Goal: Task Accomplishment & Management: Manage account settings

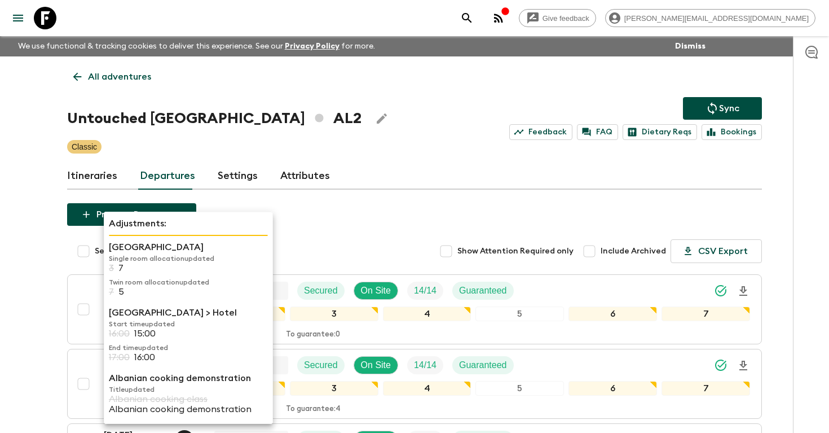
scroll to position [749, 0]
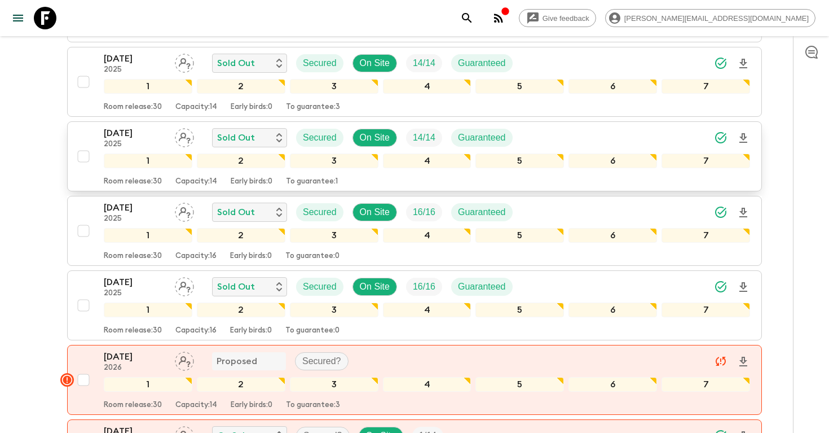
click at [97, 130] on div "[DATE] 2025 Sold Out Secured On Site 14 / 14 Guaranteed 1 2 3 4 5 6 7 Room rele…" at bounding box center [411, 156] width 678 height 60
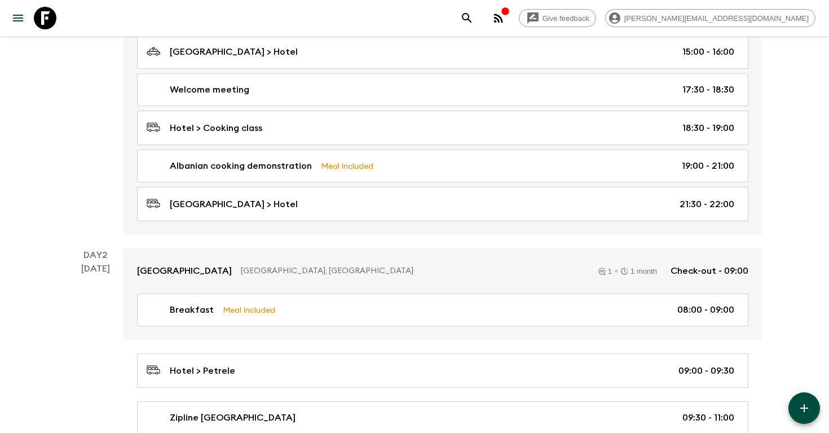
scroll to position [63, 0]
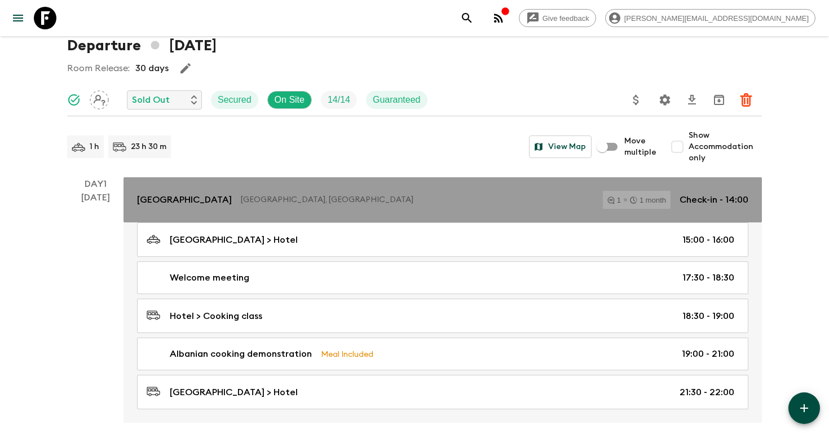
click at [717, 203] on p "Check-in - 14:00" at bounding box center [714, 200] width 69 height 14
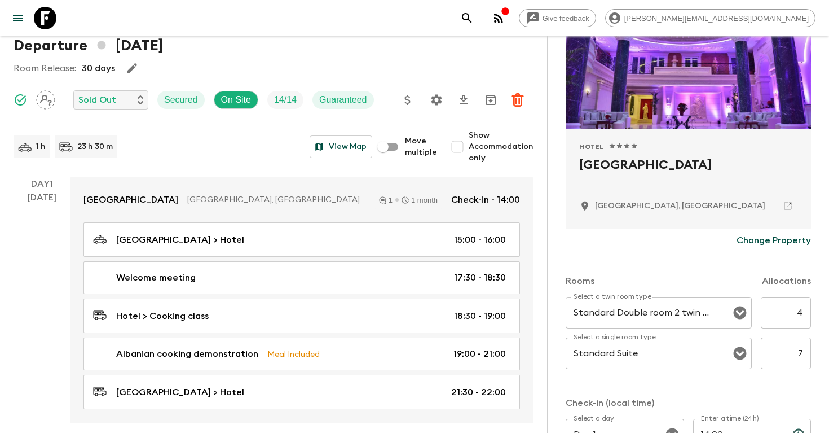
scroll to position [162, 0]
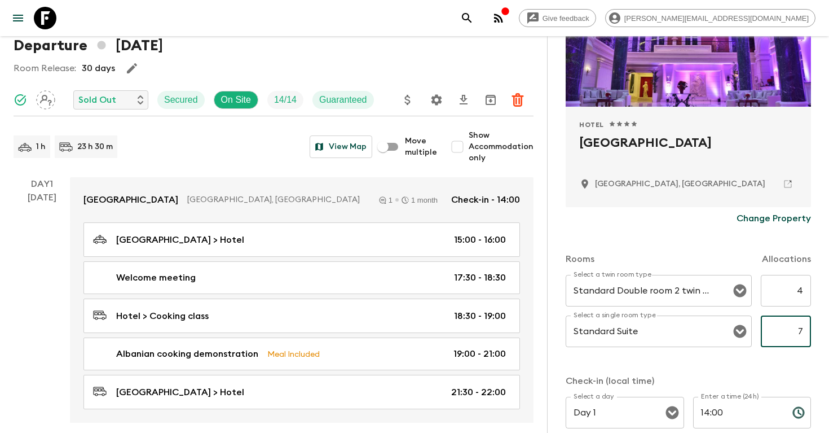
drag, startPoint x: 793, startPoint y: 333, endPoint x: 828, endPoint y: 333, distance: 35.6
click at [829, 333] on div "Accommodation Information Comments Website Map Approved Hotel 1 Star 2 Stars 3 …" at bounding box center [688, 252] width 282 height 433
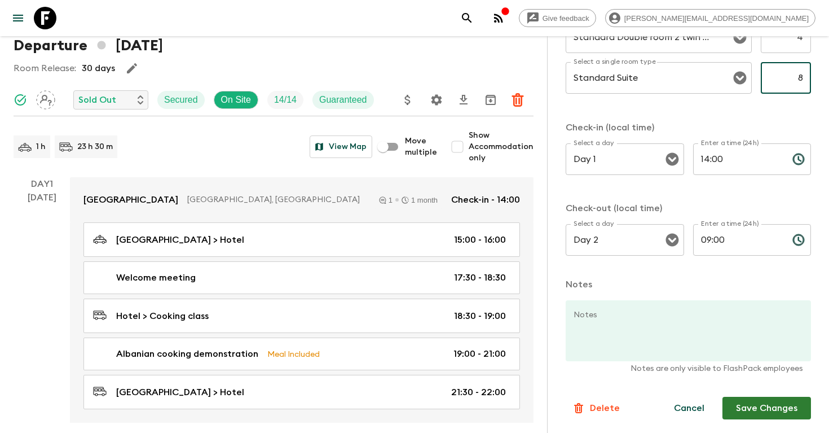
type input "8"
click at [757, 411] on button "Save Changes" at bounding box center [767, 408] width 89 height 23
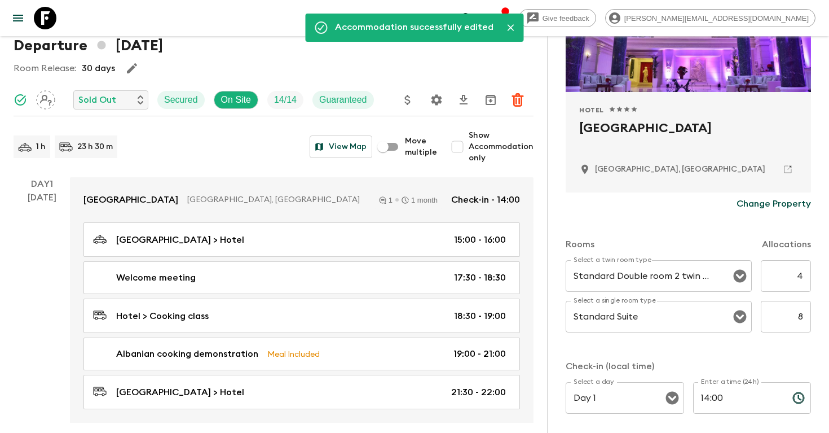
scroll to position [0, 0]
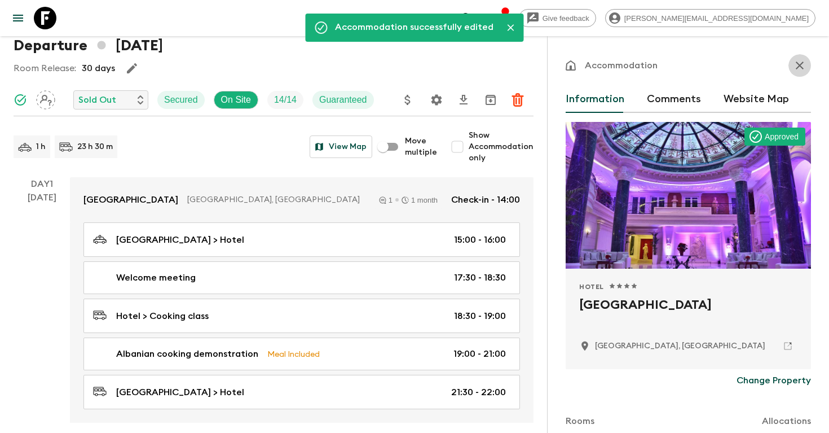
click at [801, 64] on icon "button" at bounding box center [800, 66] width 8 height 8
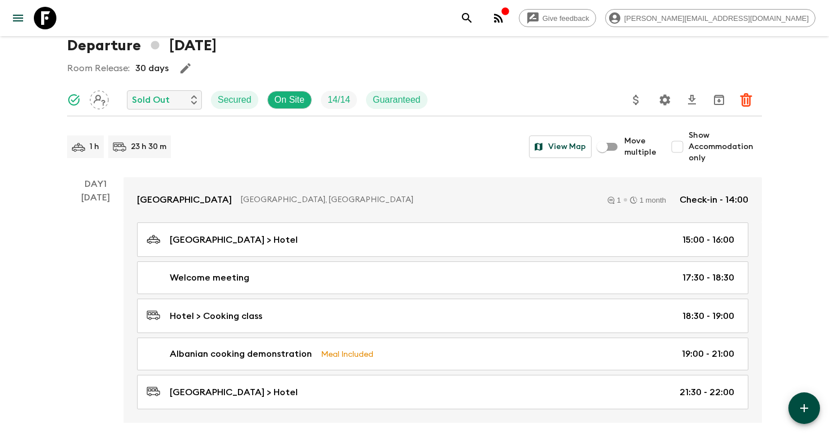
click at [680, 147] on input "Show Accommodation only" at bounding box center [677, 146] width 23 height 23
checkbox input "true"
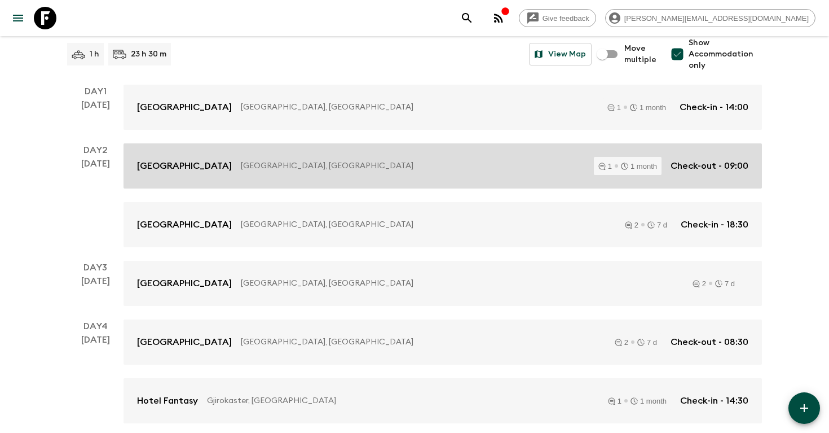
scroll to position [156, 0]
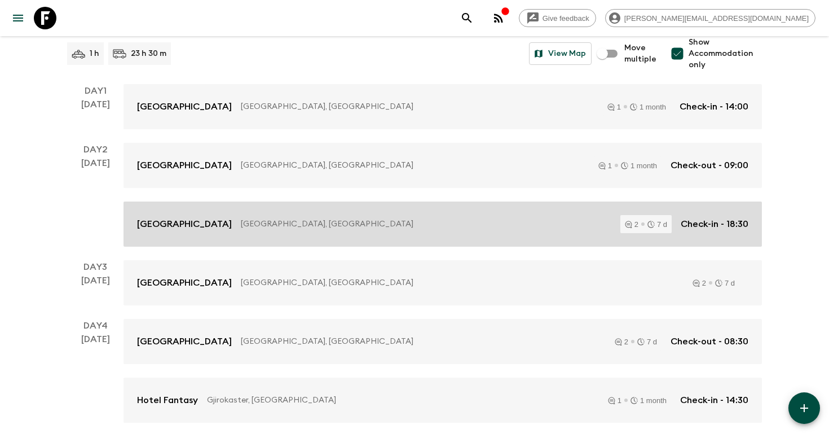
click at [694, 226] on p "Check-in - 18:30" at bounding box center [715, 224] width 68 height 14
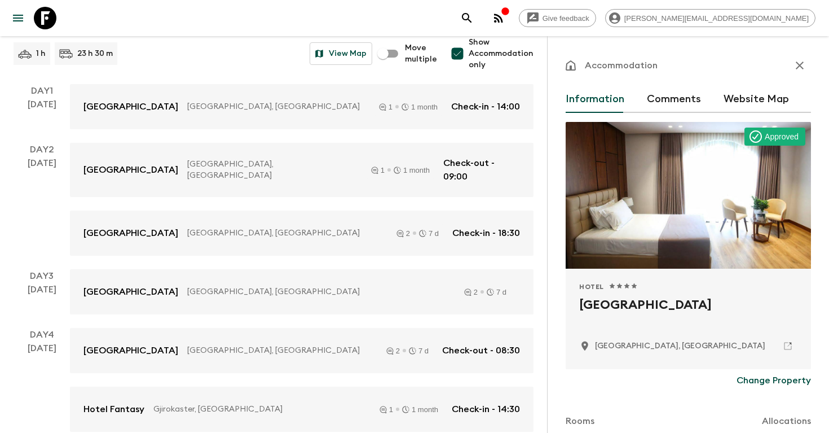
scroll to position [172, 0]
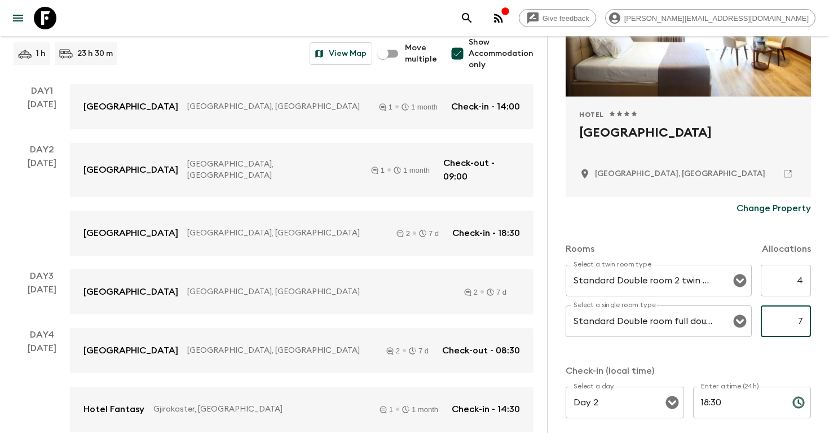
drag, startPoint x: 798, startPoint y: 327, endPoint x: 829, endPoint y: 327, distance: 30.5
click at [829, 327] on div "Accommodation Information Comments Website Map Approved Hotel 1 Star 2 Stars 3 …" at bounding box center [688, 252] width 282 height 433
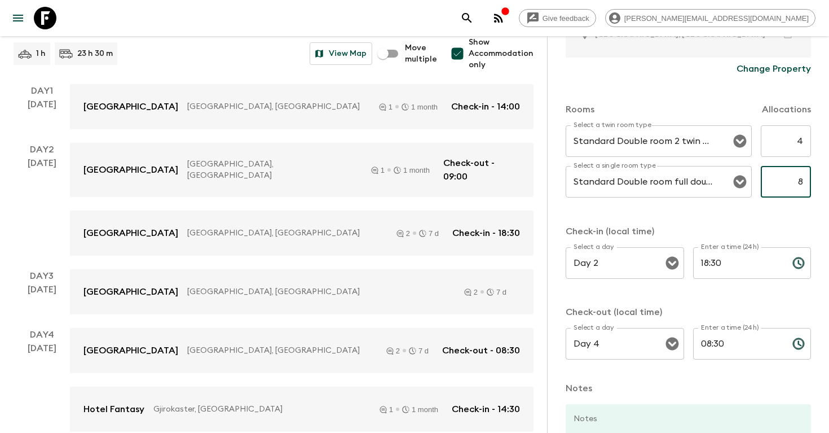
scroll to position [399, 0]
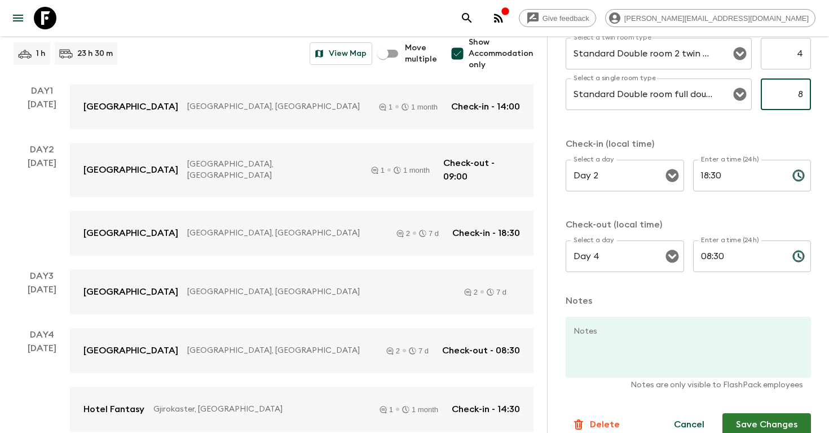
type input "8"
click at [753, 419] on button "Save Changes" at bounding box center [767, 424] width 89 height 23
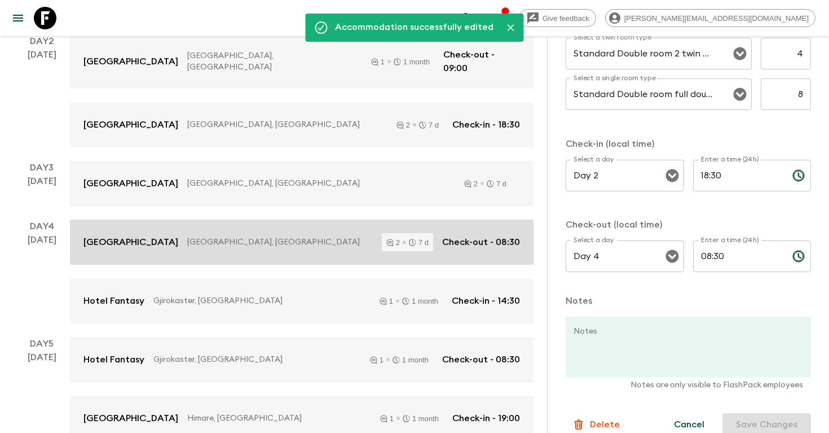
scroll to position [280, 0]
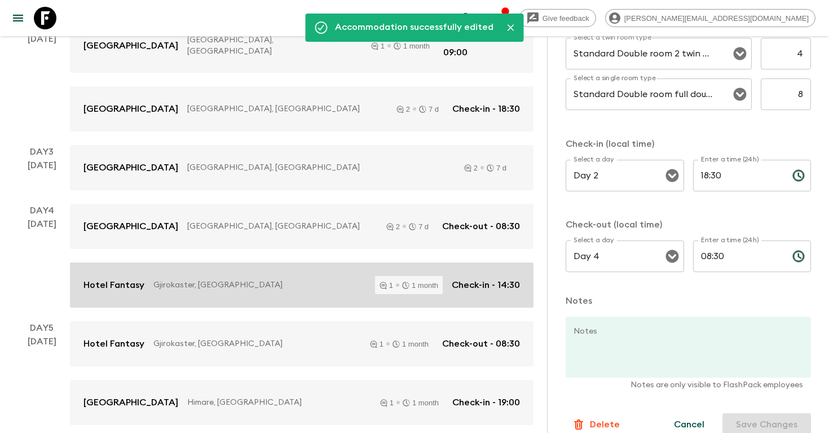
click at [500, 278] on p "Check-in - 14:30" at bounding box center [486, 285] width 68 height 14
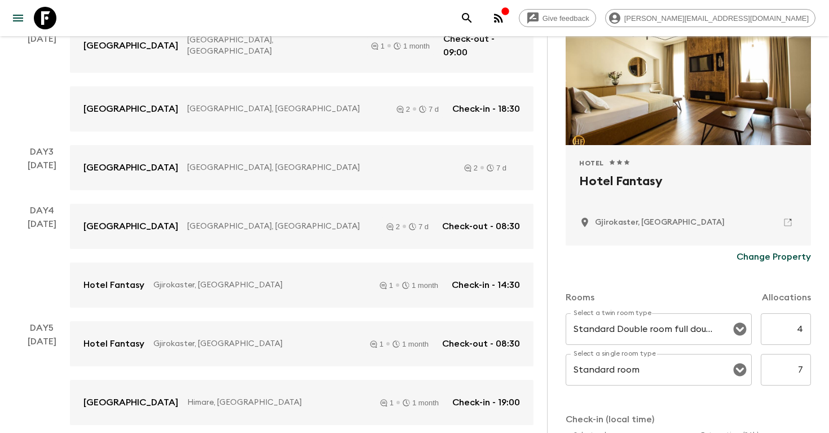
scroll to position [124, 0]
drag, startPoint x: 794, startPoint y: 367, endPoint x: 829, endPoint y: 367, distance: 34.4
click at [829, 367] on div "Accommodation Information Comments Website Map Approved Hotel 1 Star 2 Stars 3 …" at bounding box center [688, 252] width 282 height 433
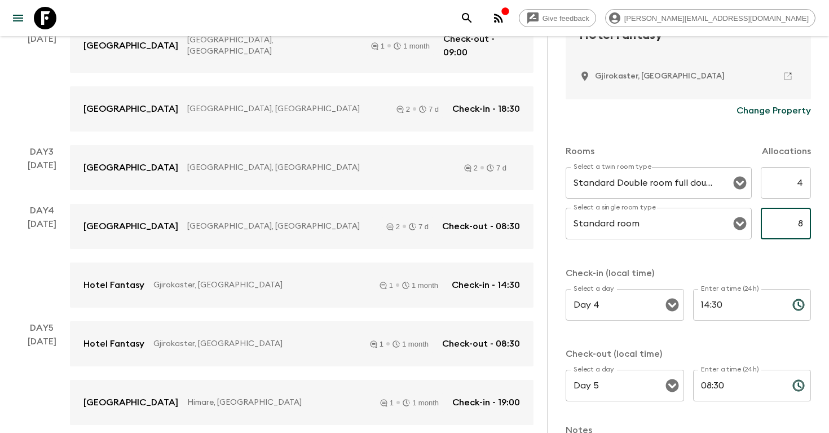
scroll to position [416, 0]
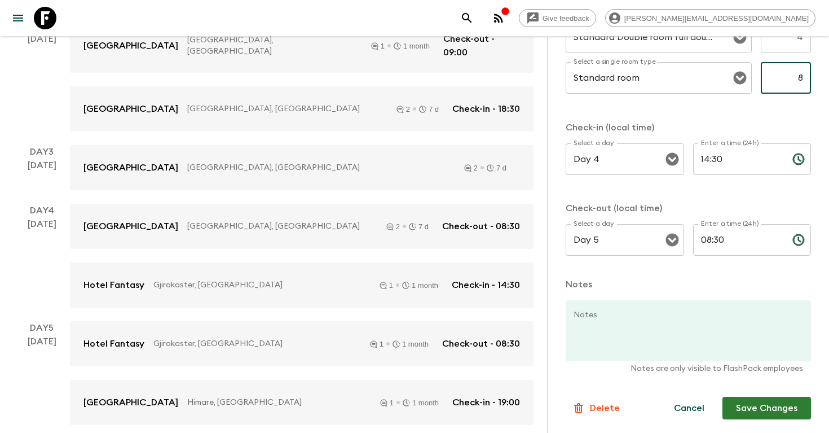
type input "8"
click at [747, 410] on button "Save Changes" at bounding box center [767, 408] width 89 height 23
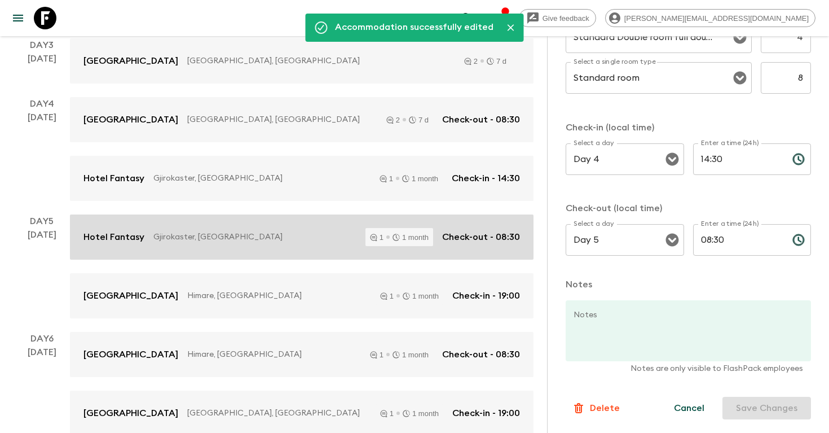
scroll to position [386, 0]
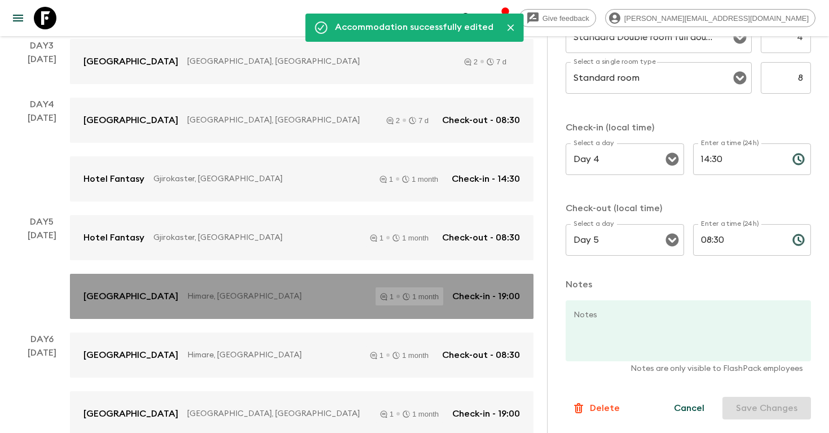
click at [497, 289] on p "Check-in - 19:00" at bounding box center [487, 296] width 68 height 14
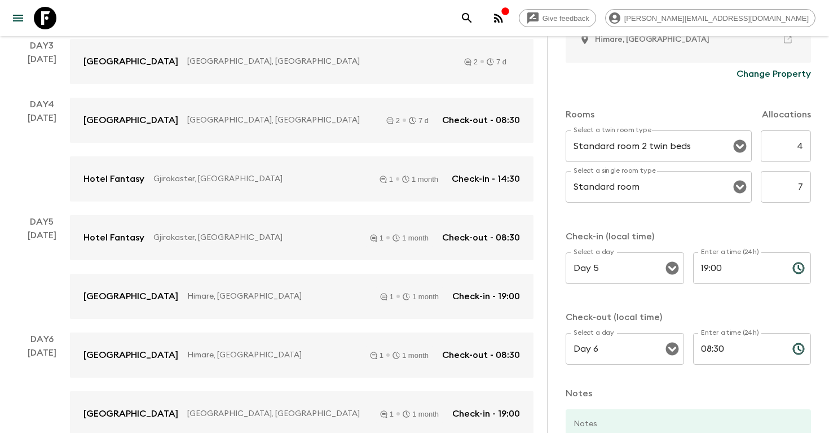
scroll to position [416, 0]
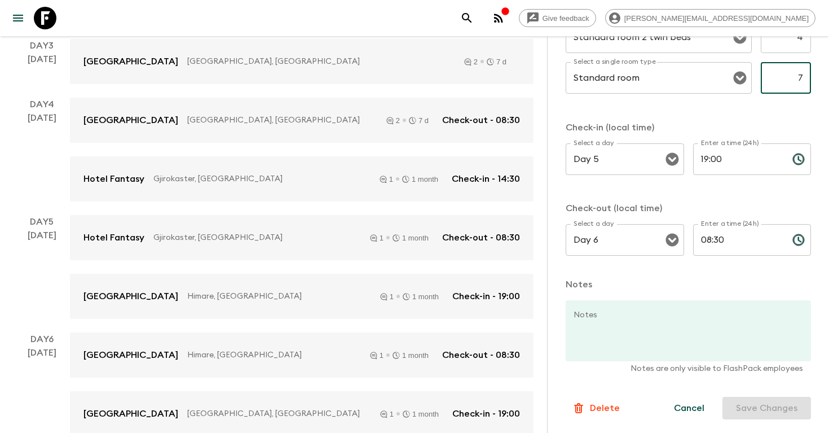
drag, startPoint x: 791, startPoint y: 77, endPoint x: 829, endPoint y: 77, distance: 37.8
click at [829, 77] on div "Accommodation Information Comments Website Map Approved Hotel 1 Star 2 Stars 3 …" at bounding box center [688, 252] width 282 height 433
type input "8"
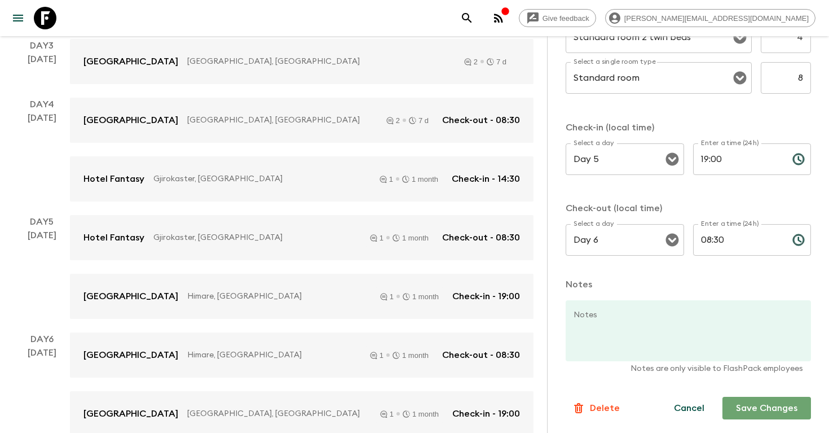
click at [748, 409] on button "Save Changes" at bounding box center [767, 408] width 89 height 23
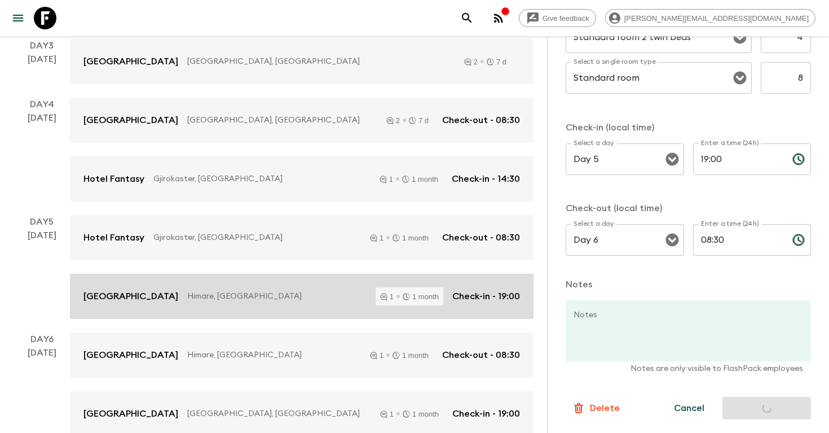
scroll to position [501, 0]
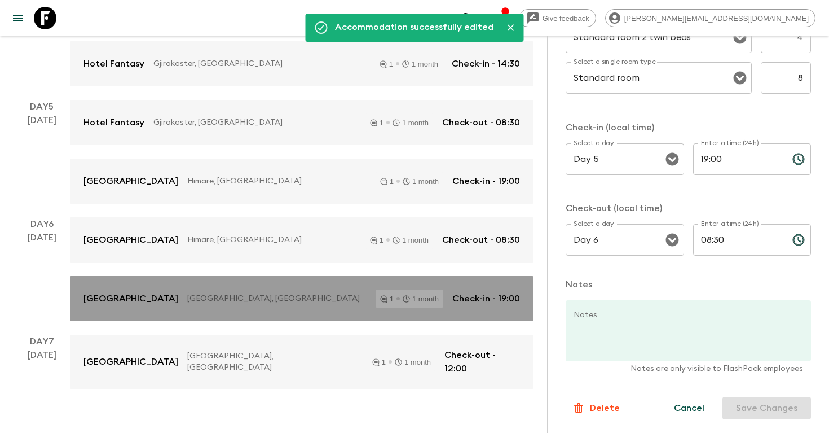
click at [494, 301] on link "[GEOGRAPHIC_DATA], [GEOGRAPHIC_DATA] 1 1 month Check-in - 19:00" at bounding box center [302, 298] width 464 height 45
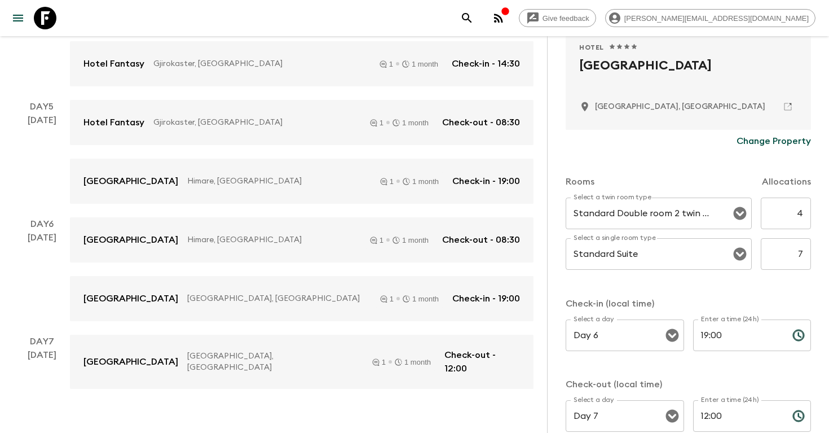
scroll to position [244, 0]
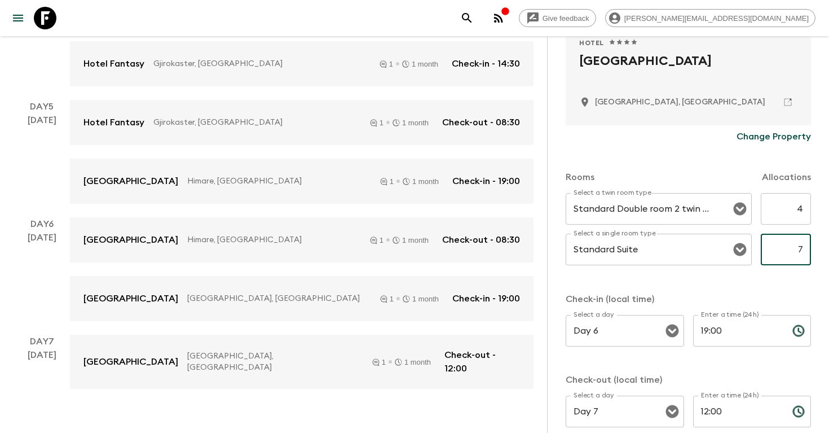
drag, startPoint x: 794, startPoint y: 250, endPoint x: 829, endPoint y: 250, distance: 35.0
click at [829, 250] on div "Accommodation Information Comments Website Map Approved Hotel 1 Star 2 Stars 3 …" at bounding box center [688, 252] width 282 height 433
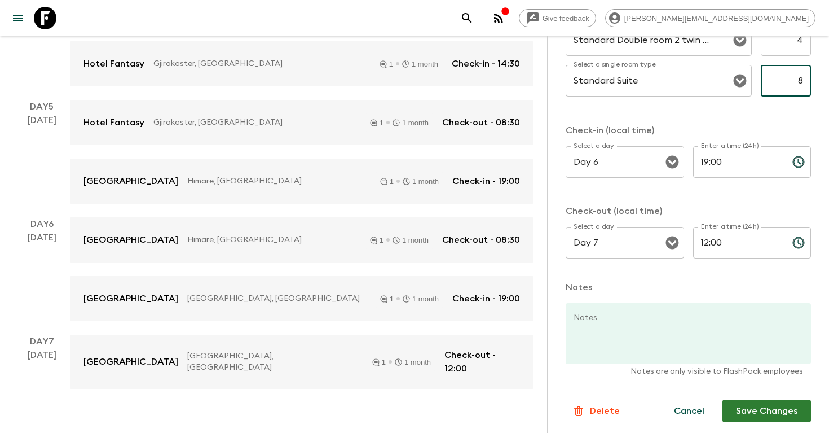
scroll to position [416, 0]
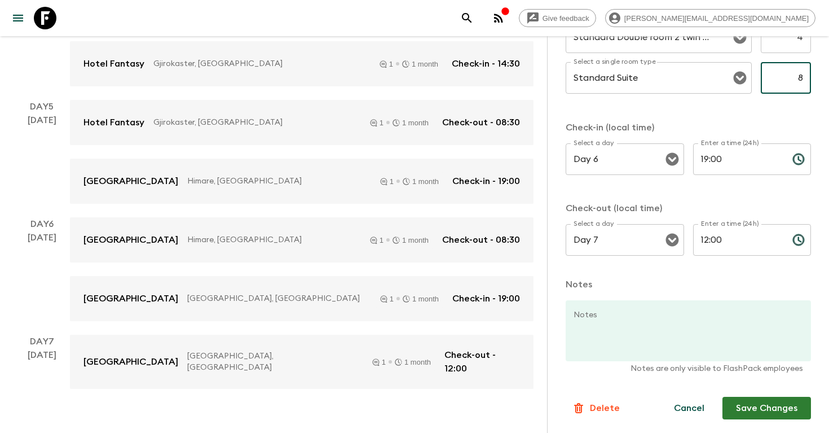
type input "8"
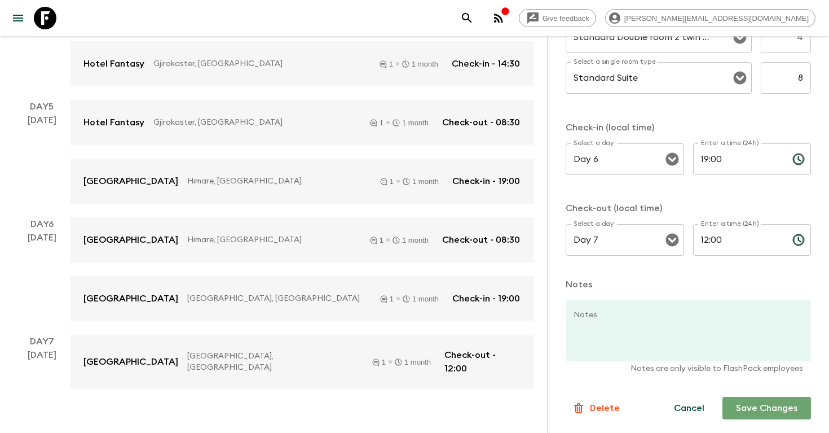
click at [760, 405] on button "Save Changes" at bounding box center [767, 408] width 89 height 23
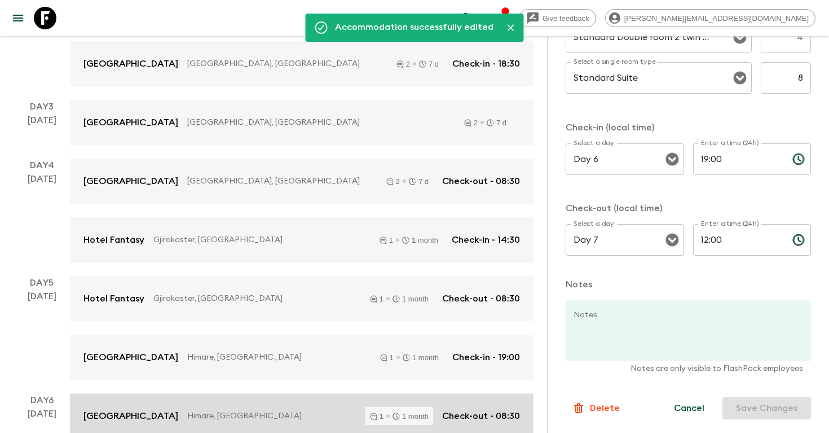
scroll to position [0, 0]
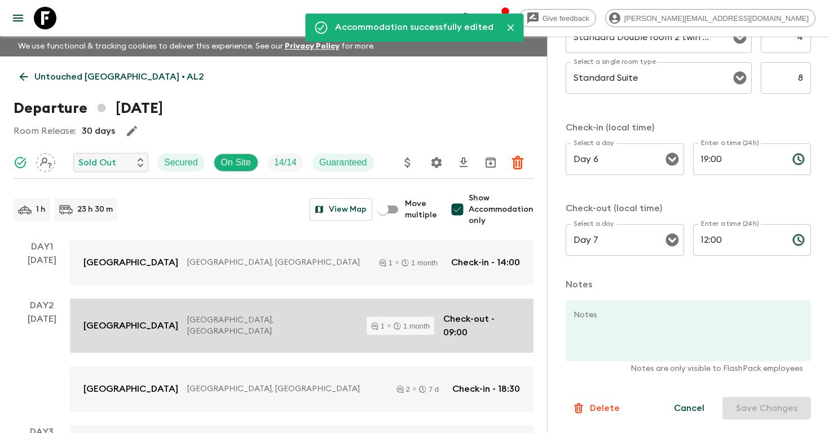
click at [471, 317] on p "Check-out - 09:00" at bounding box center [482, 325] width 77 height 27
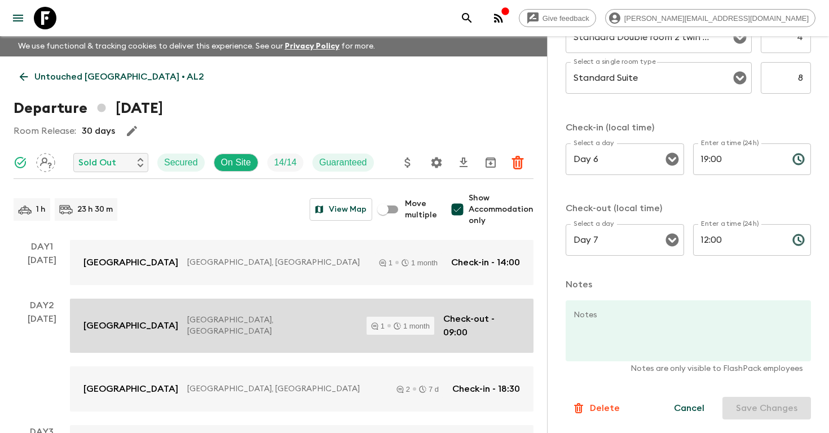
type input "Day 1"
type input "14:00"
type input "Day 2"
type input "09:00"
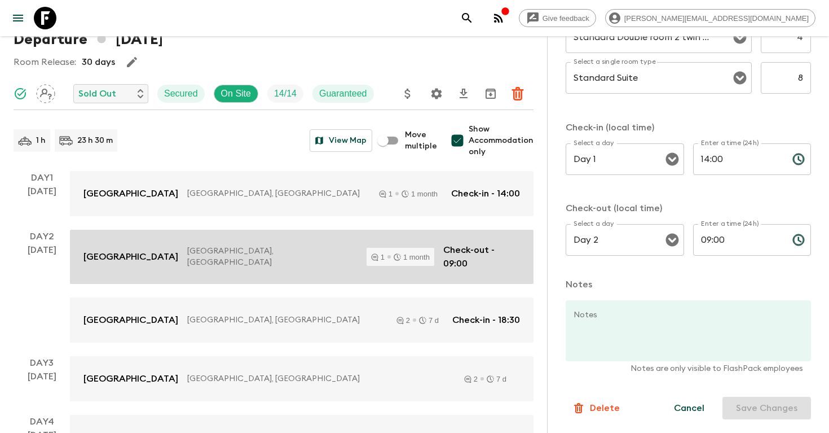
scroll to position [69, 0]
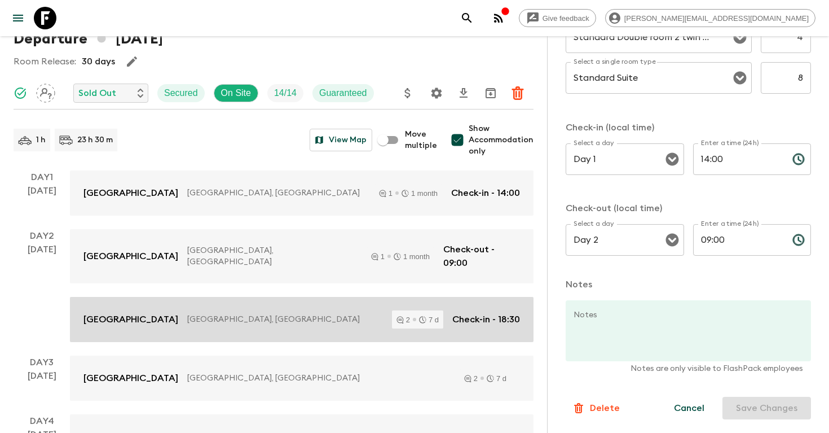
click at [501, 319] on div "[GEOGRAPHIC_DATA], [GEOGRAPHIC_DATA] 2 7 d Check-in - 18:30" at bounding box center [302, 319] width 437 height 18
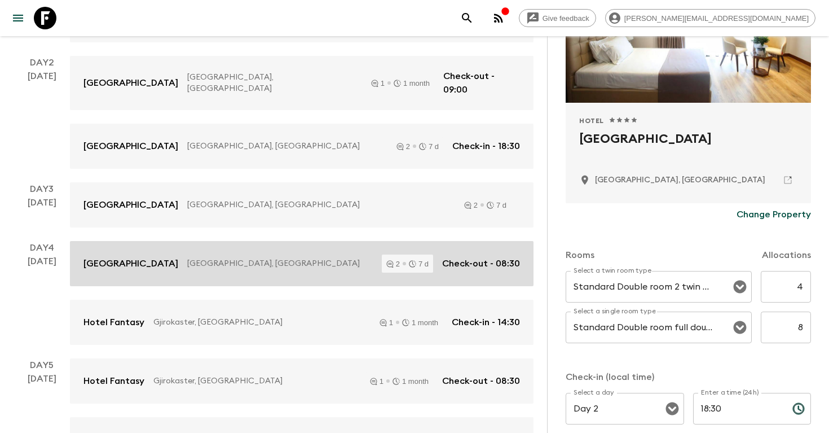
scroll to position [244, 0]
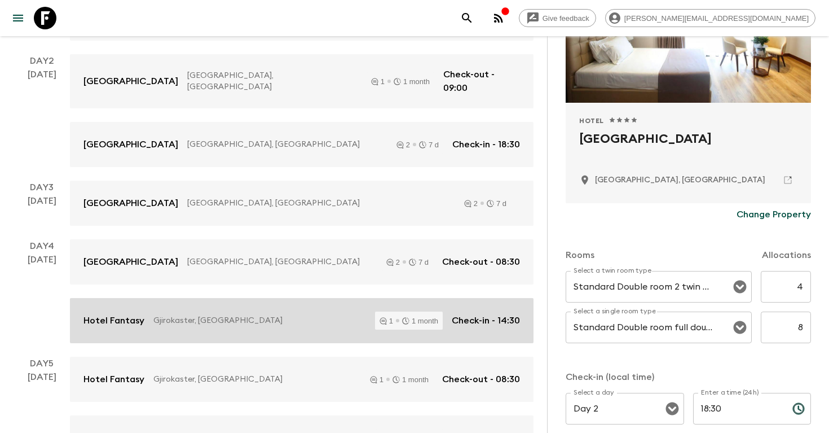
click at [484, 314] on p "Check-in - 14:30" at bounding box center [486, 321] width 68 height 14
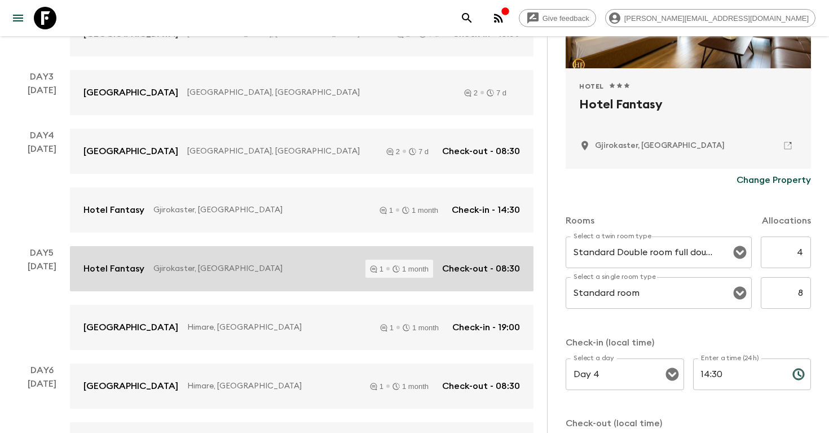
scroll to position [372, 0]
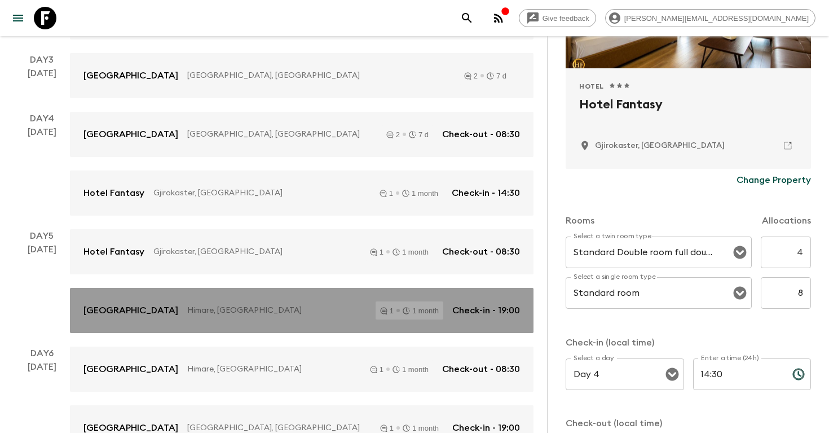
click at [459, 306] on p "Check-in - 19:00" at bounding box center [487, 311] width 68 height 14
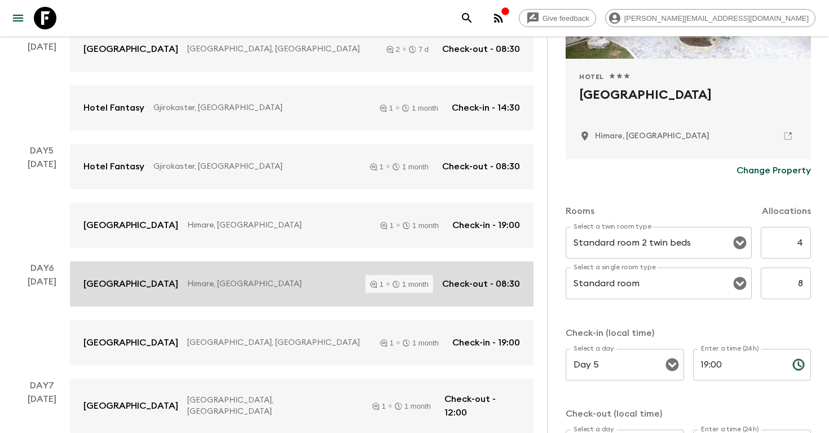
scroll to position [501, 0]
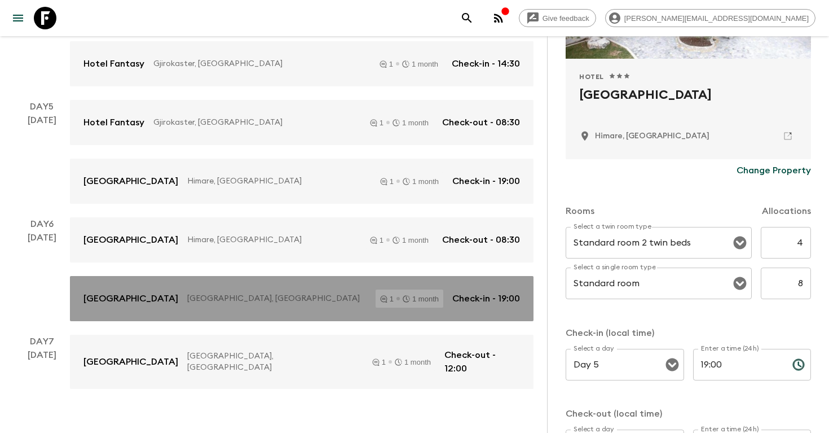
click at [486, 299] on link "[GEOGRAPHIC_DATA], [GEOGRAPHIC_DATA] 1 1 month Check-in - 19:00" at bounding box center [302, 298] width 464 height 45
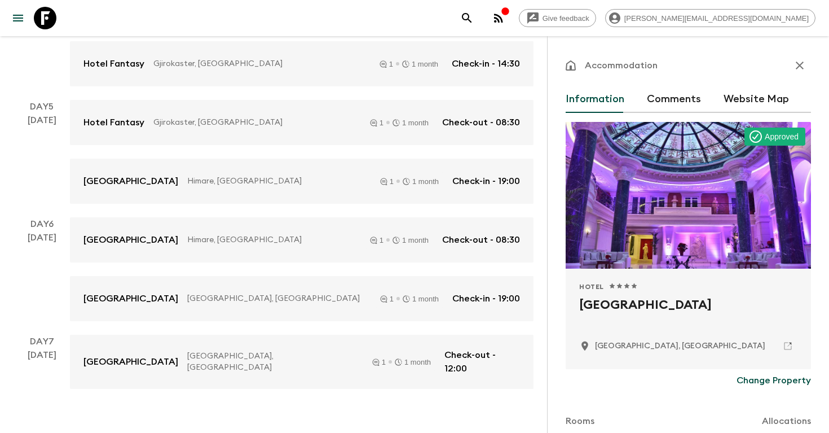
click at [800, 64] on icon "button" at bounding box center [800, 66] width 8 height 8
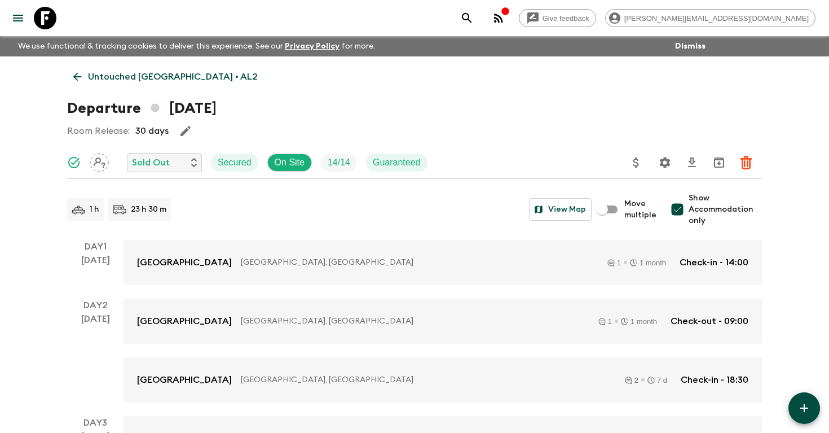
click at [117, 65] on link "Untouched [GEOGRAPHIC_DATA] • AL2" at bounding box center [165, 76] width 197 height 23
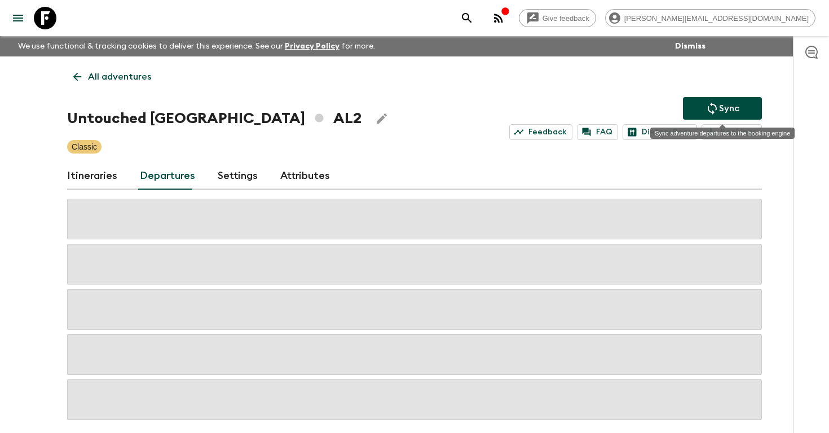
click at [717, 107] on icon "Sync adventure departures to the booking engine" at bounding box center [713, 109] width 14 height 14
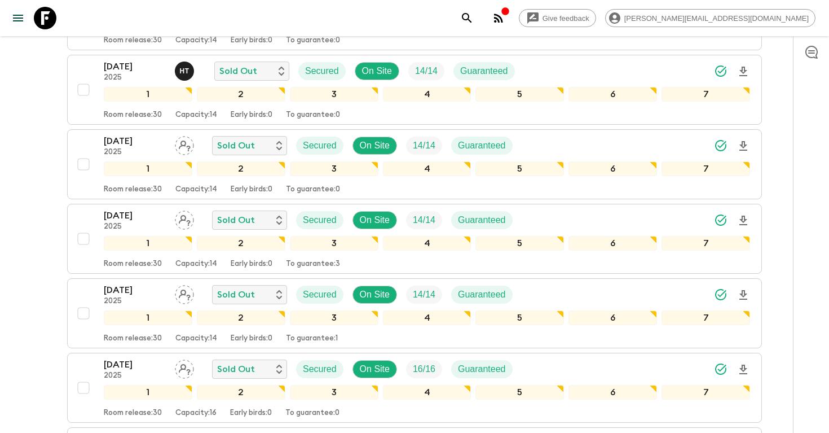
scroll to position [594, 0]
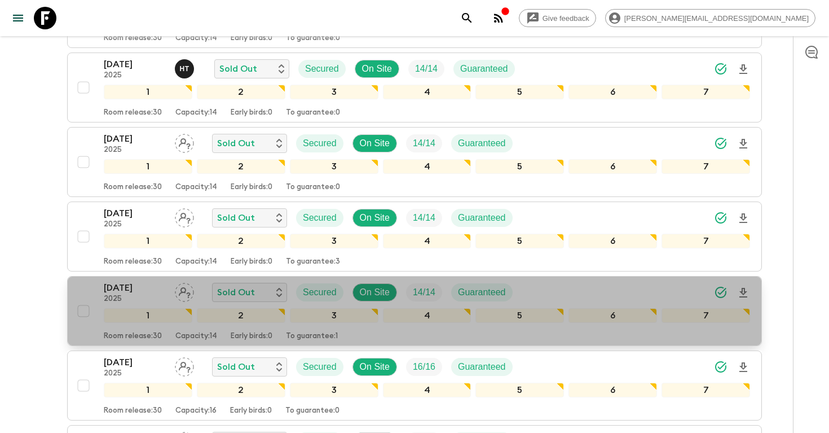
click at [621, 285] on div "[DATE] 2025 Sold Out Secured On Site 14 / 14 Guaranteed" at bounding box center [427, 292] width 647 height 23
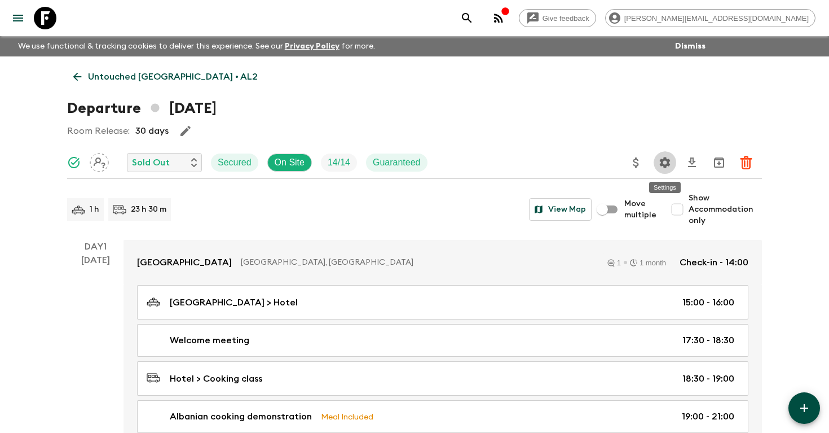
click at [669, 166] on icon "Settings" at bounding box center [665, 163] width 14 height 14
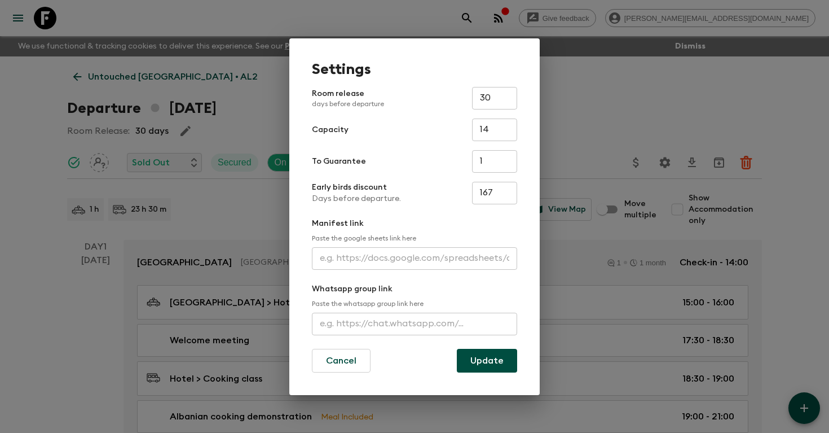
click at [369, 267] on input "text" at bounding box center [414, 258] width 205 height 23
paste input "[URL][DOMAIN_NAME]"
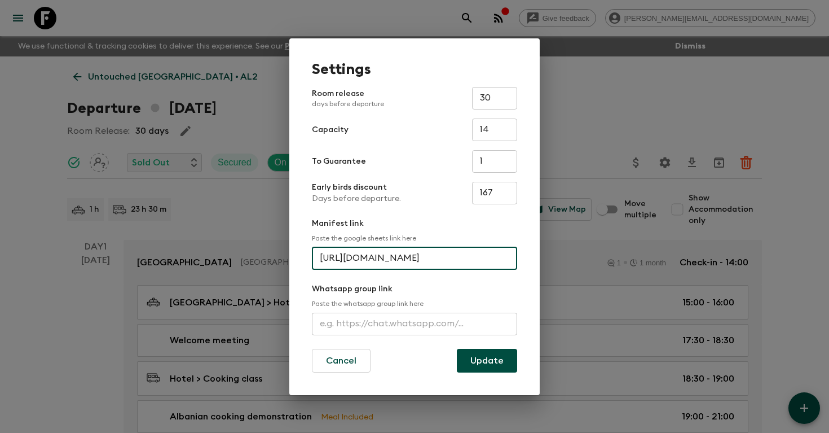
scroll to position [0, 284]
type input "[URL][DOMAIN_NAME]"
click at [499, 367] on button "Update" at bounding box center [487, 361] width 60 height 24
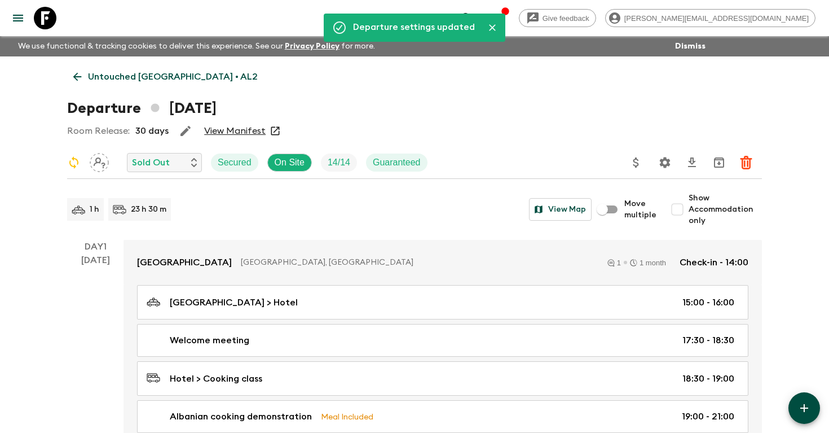
click at [474, 18] on icon "search adventures" at bounding box center [467, 18] width 14 height 14
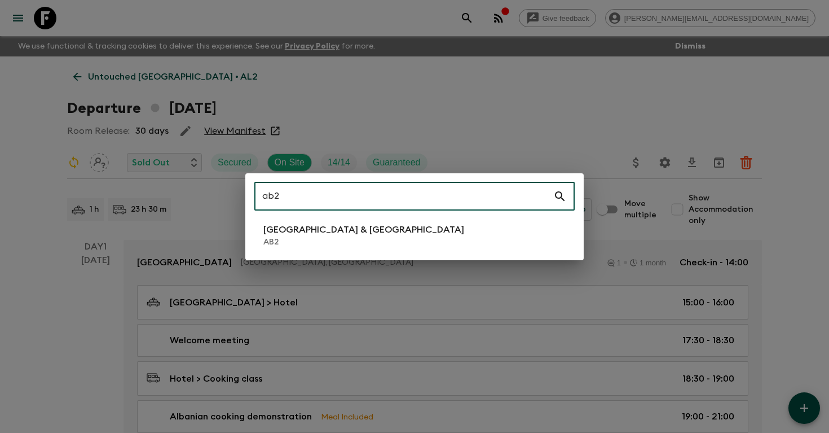
type input "ab2"
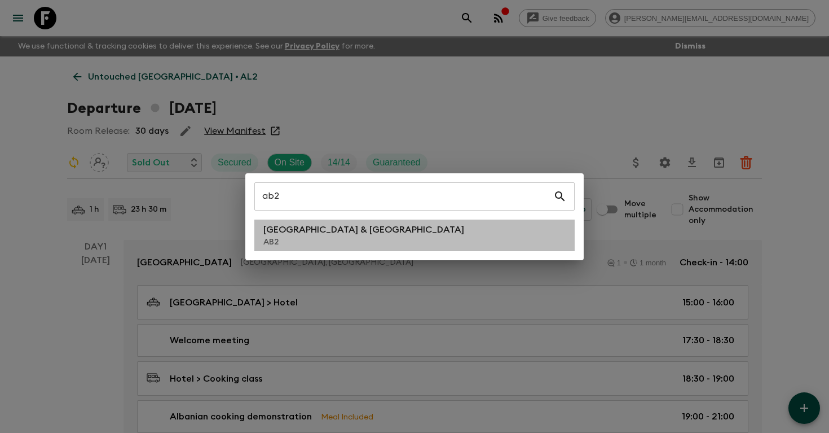
click at [354, 231] on li "Argentina & [GEOGRAPHIC_DATA] AB2" at bounding box center [414, 235] width 321 height 32
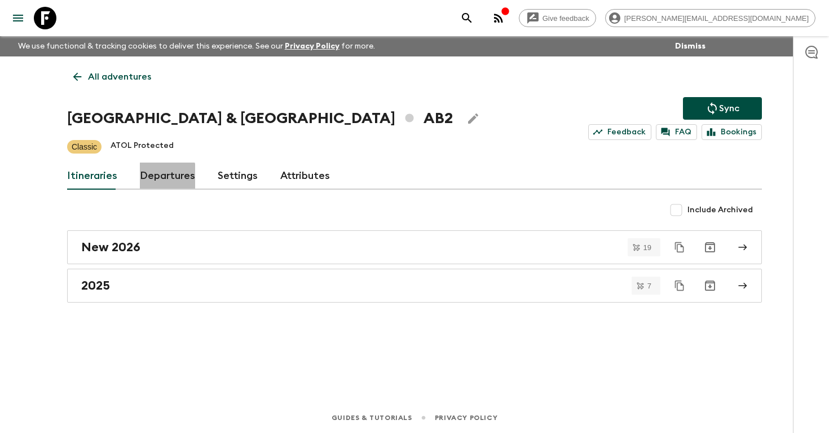
click at [154, 179] on link "Departures" at bounding box center [167, 176] width 55 height 27
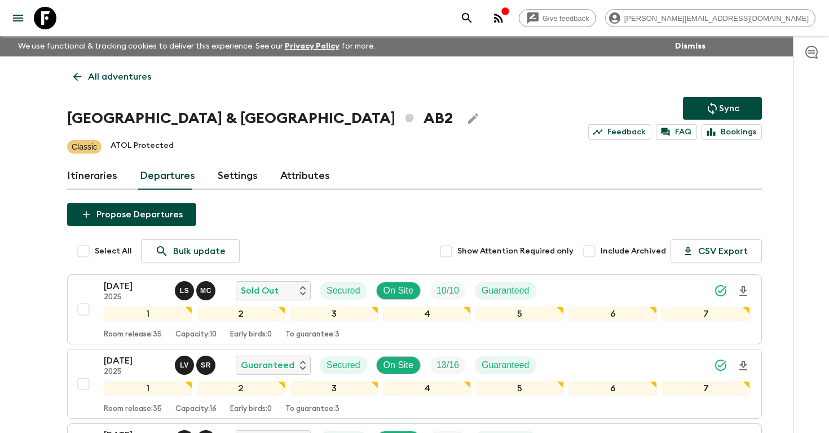
scroll to position [185, 0]
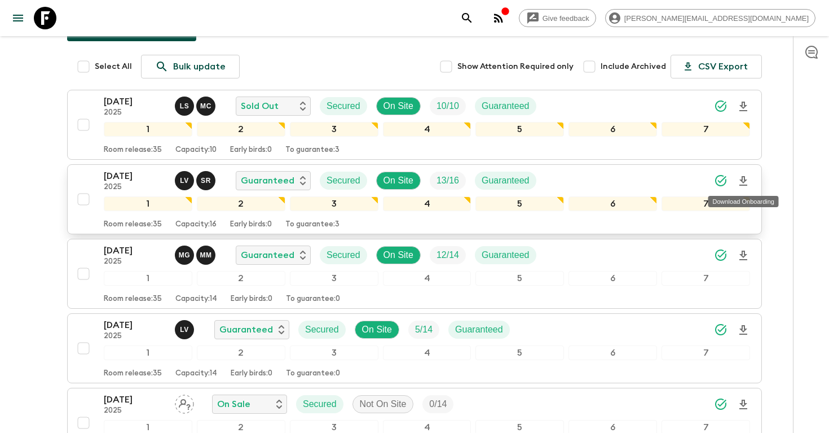
click at [744, 180] on icon "Download Onboarding" at bounding box center [744, 181] width 8 height 10
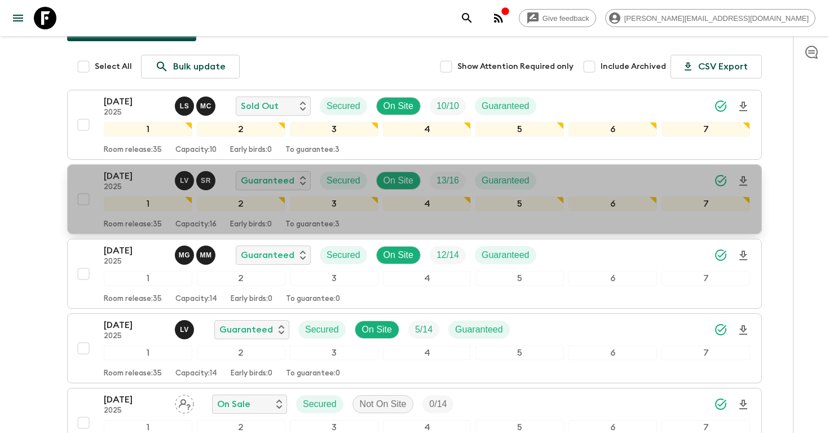
click at [125, 179] on p "[DATE]" at bounding box center [135, 176] width 62 height 14
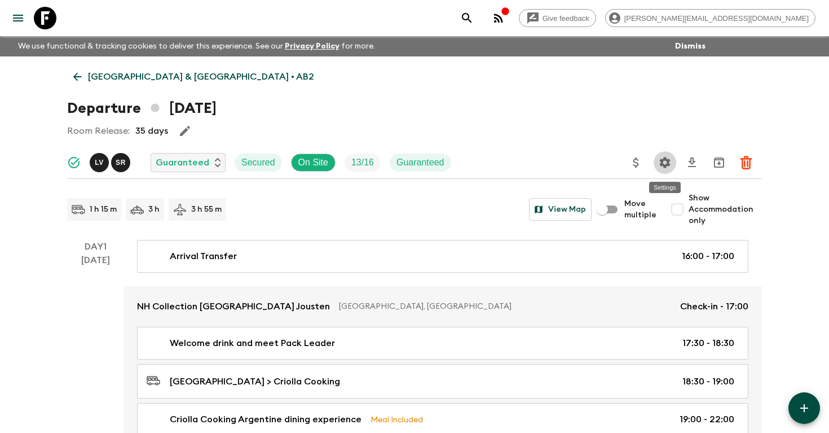
click at [669, 162] on icon "Settings" at bounding box center [665, 162] width 11 height 11
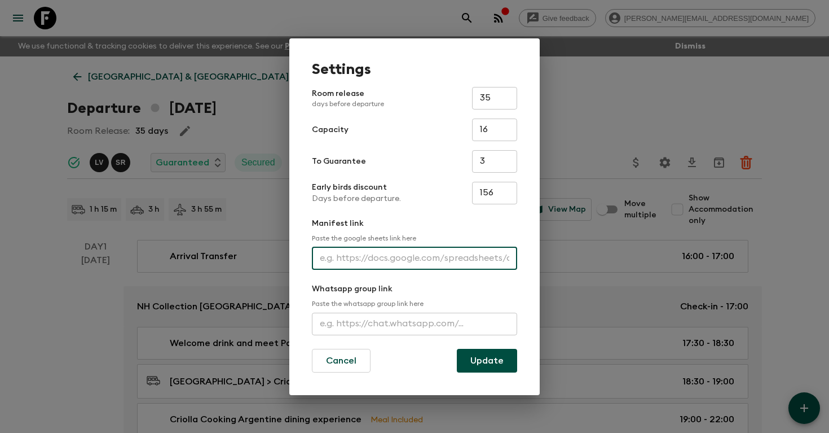
click at [460, 268] on input "text" at bounding box center [414, 258] width 205 height 23
paste input "[URL][DOMAIN_NAME]"
type input "[URL][DOMAIN_NAME]"
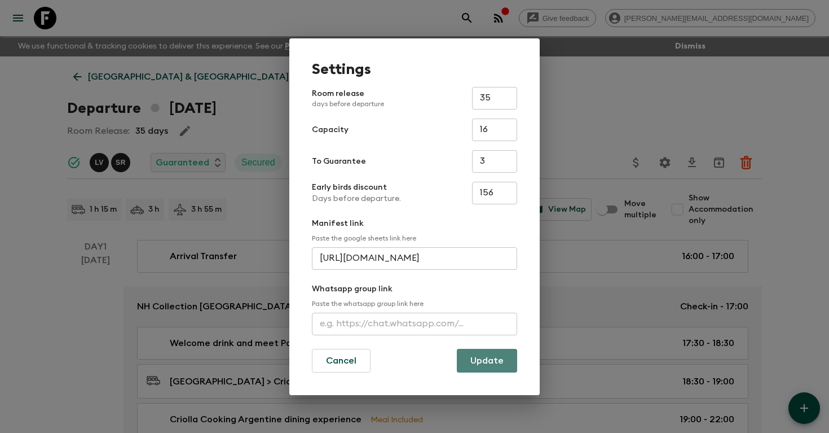
click at [485, 363] on button "Update" at bounding box center [487, 361] width 60 height 24
